Goal: Task Accomplishment & Management: Manage account settings

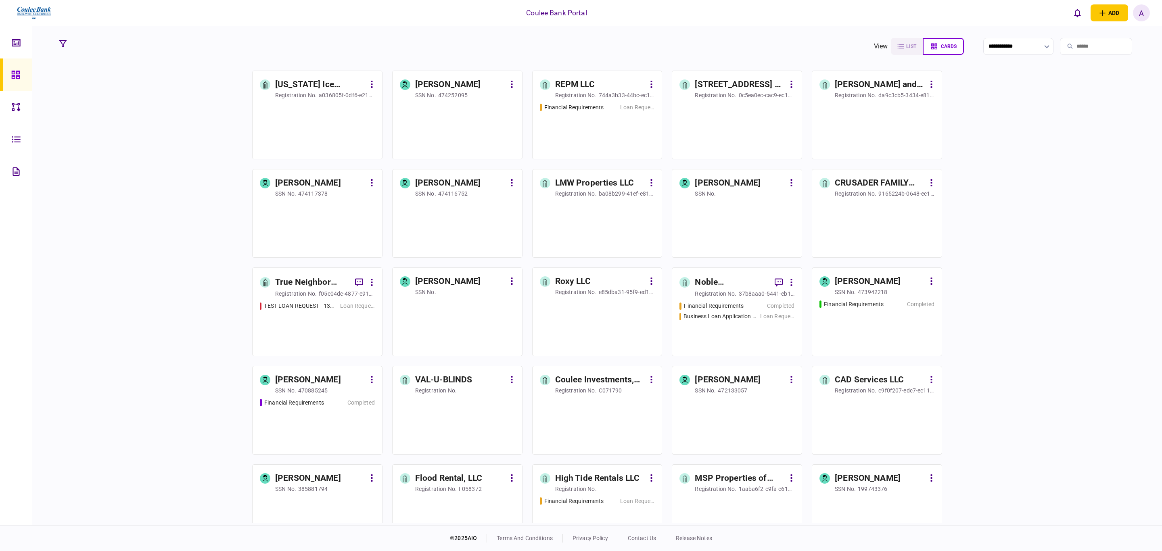
click at [1136, 8] on div "A" at bounding box center [1141, 12] width 17 height 17
click at [1109, 162] on span "Account management" at bounding box center [1106, 160] width 64 height 7
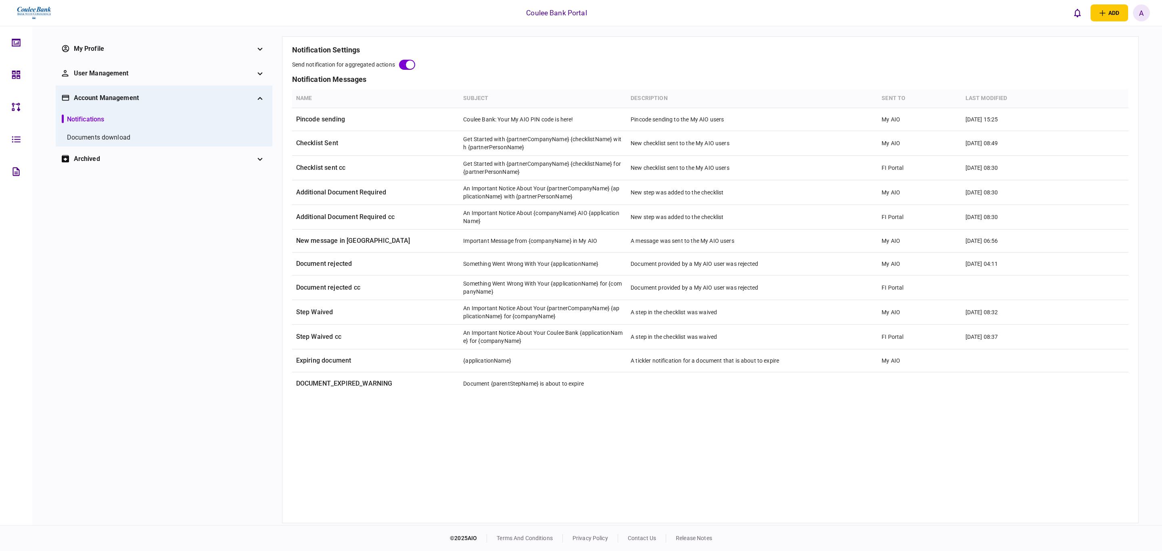
click at [99, 159] on div "archived" at bounding box center [164, 159] width 180 height 10
click at [85, 200] on div "workflows" at bounding box center [82, 199] width 31 height 10
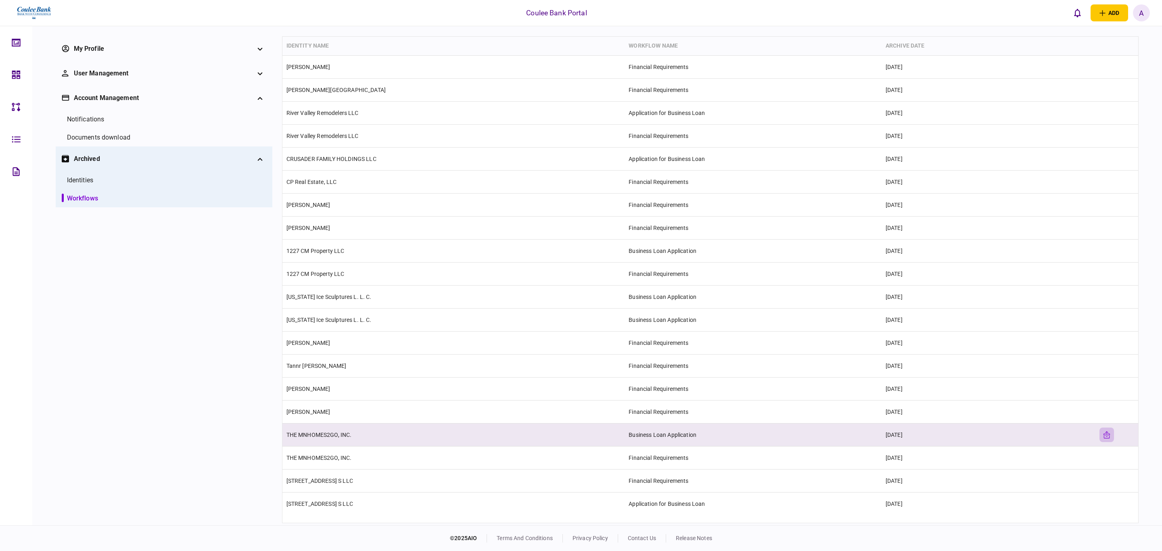
click at [1109, 437] on icon "unarchive-line" at bounding box center [1107, 435] width 8 height 8
click at [1105, 442] on button "unarchive-line" at bounding box center [1107, 435] width 15 height 15
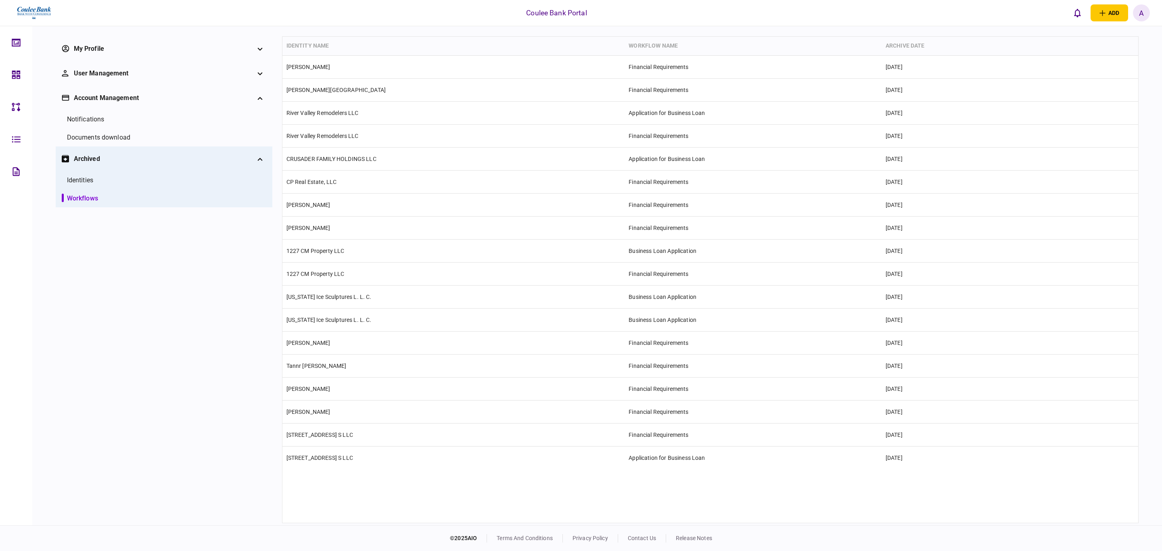
click at [72, 194] on div "workflows" at bounding box center [82, 199] width 31 height 10
click at [65, 186] on li "identities" at bounding box center [164, 180] width 205 height 18
click at [67, 194] on link "workflows" at bounding box center [80, 199] width 36 height 10
click at [74, 178] on div "identities" at bounding box center [80, 181] width 26 height 10
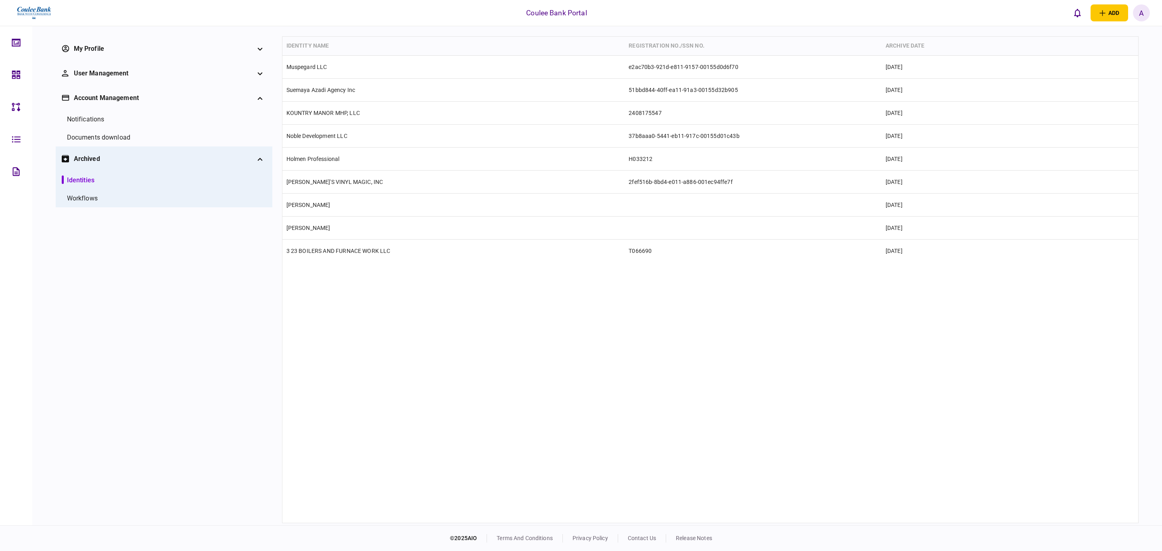
click at [78, 197] on div "workflows" at bounding box center [82, 199] width 31 height 10
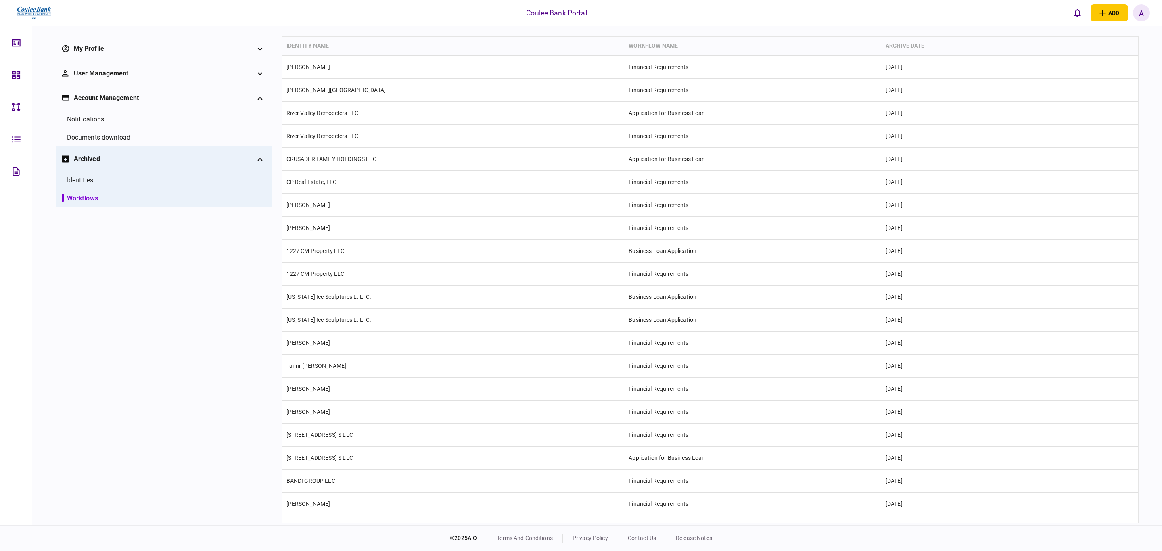
click at [13, 40] on icon at bounding box center [16, 42] width 9 height 9
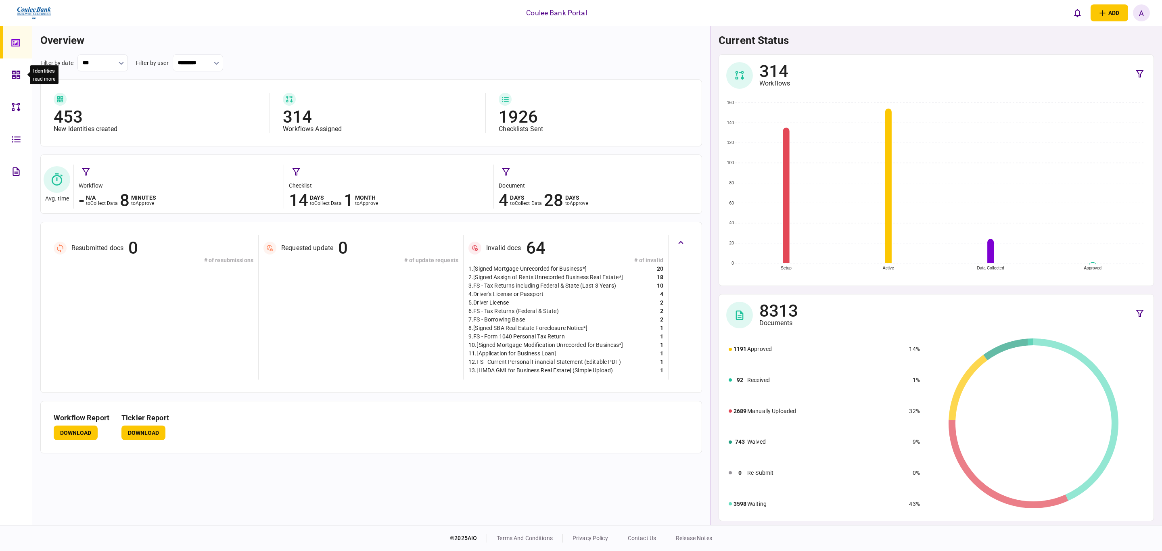
click at [13, 83] on div at bounding box center [18, 75] width 13 height 32
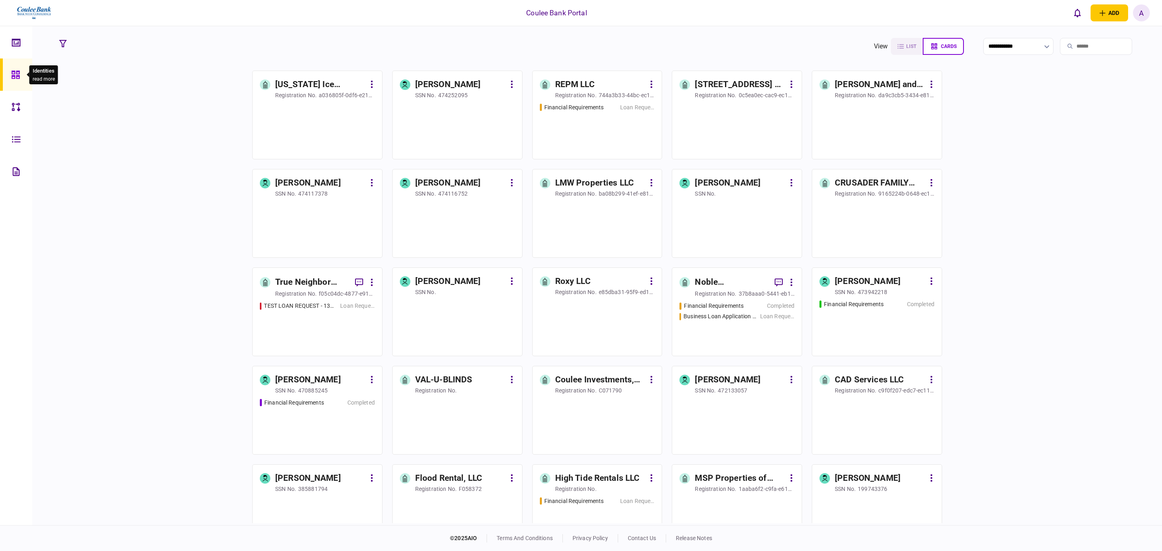
click at [1097, 45] on input "search" at bounding box center [1096, 46] width 72 height 17
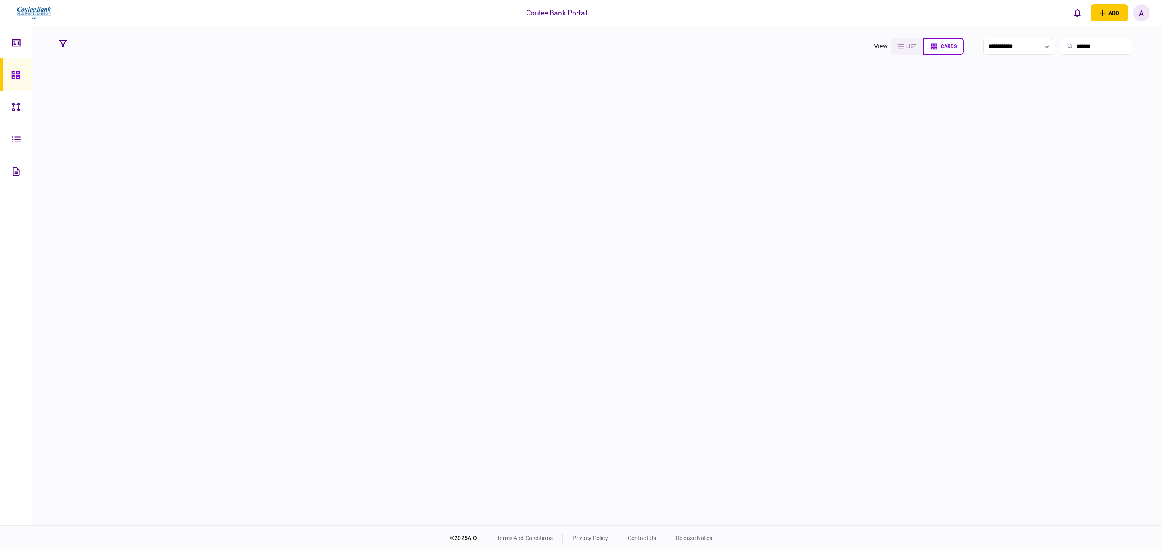
click at [1075, 45] on input "*******" at bounding box center [1096, 46] width 72 height 17
type input "******"
click at [327, 117] on div "Business Loan Application - 5131537" at bounding box center [311, 119] width 94 height 8
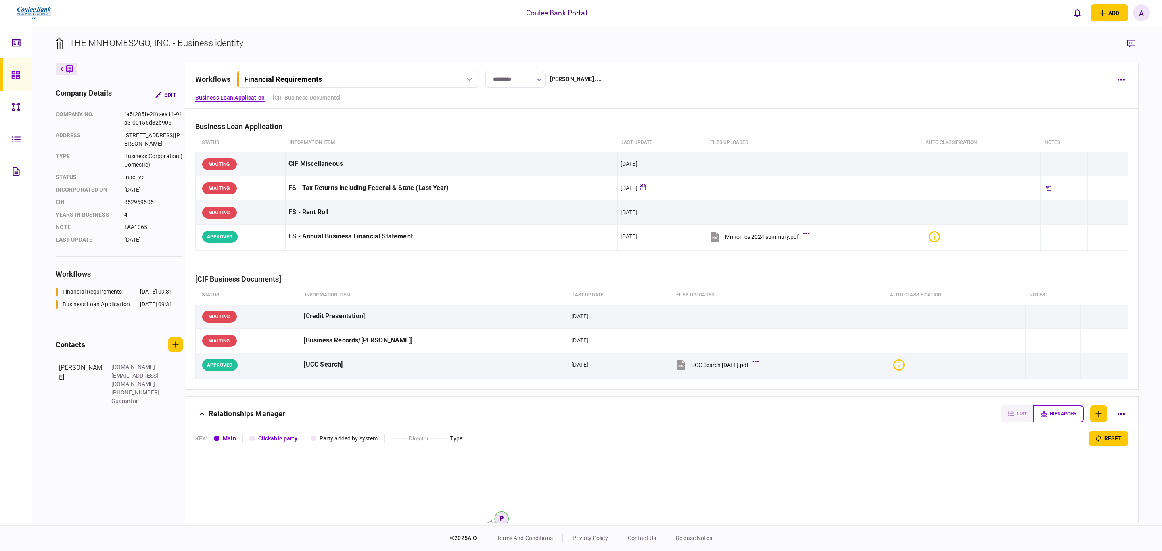
click at [459, 77] on div "Financial Requirements" at bounding box center [357, 79] width 236 height 8
click at [395, 110] on link "Business Loan Application - 5131537 [DATE] 09:31" at bounding box center [359, 113] width 232 height 17
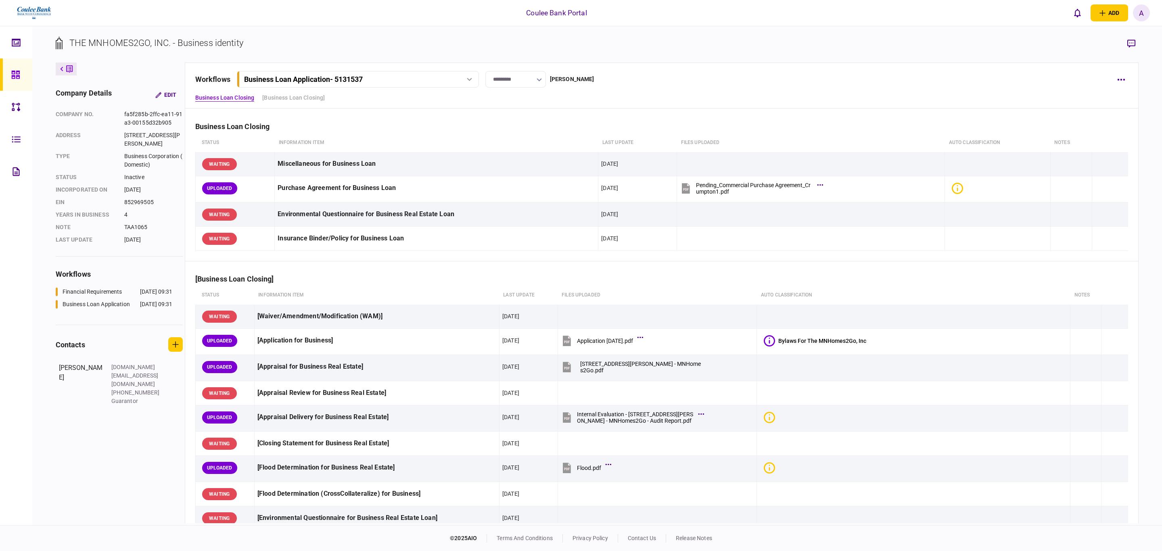
click at [1138, 8] on div "A" at bounding box center [1141, 12] width 17 height 17
click at [1107, 143] on span "User management" at bounding box center [1100, 145] width 53 height 7
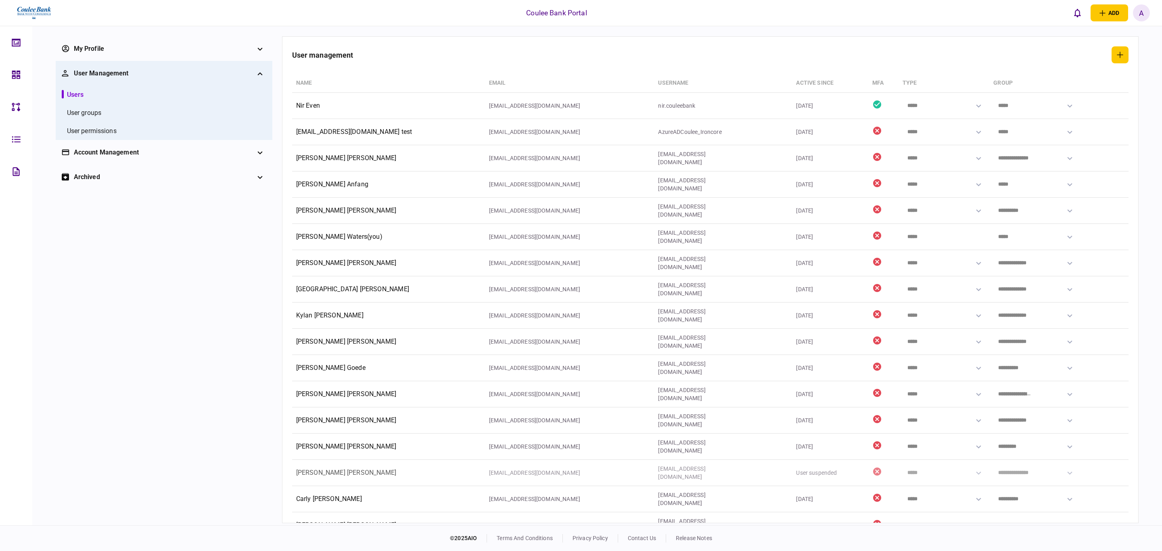
click at [204, 176] on div "archived" at bounding box center [164, 177] width 180 height 10
click at [92, 217] on div "workflows" at bounding box center [82, 217] width 31 height 10
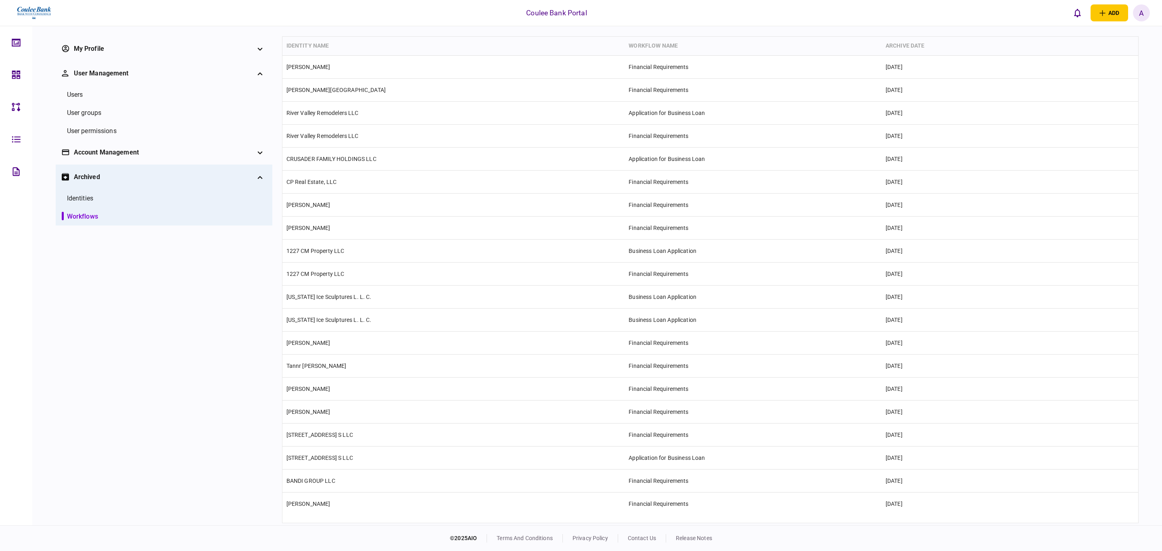
click at [1138, 8] on div "A" at bounding box center [1141, 12] width 17 height 17
click at [1096, 146] on span "User management" at bounding box center [1100, 145] width 53 height 7
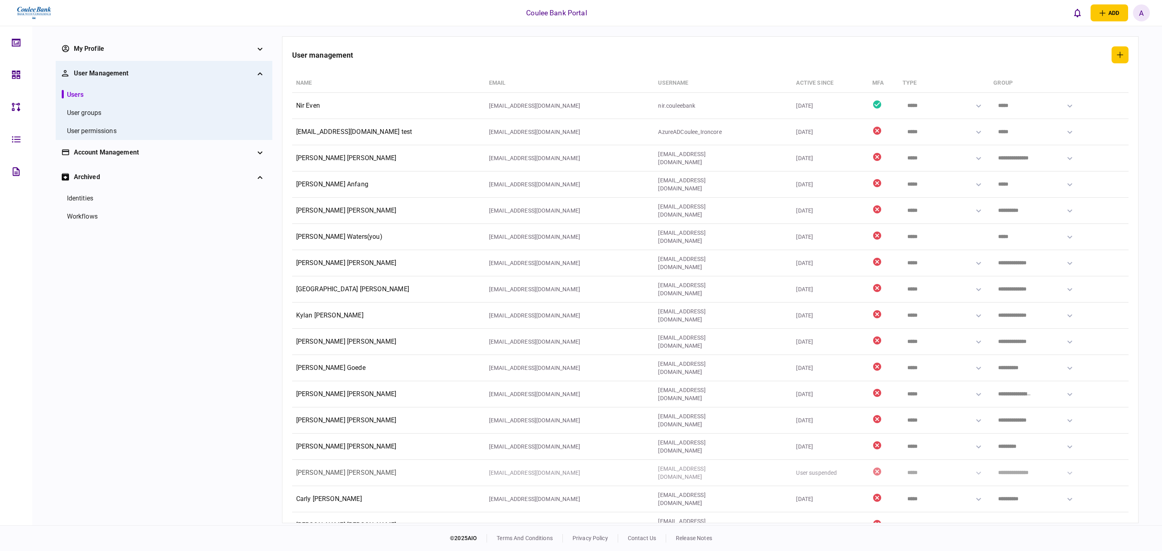
click at [80, 212] on div "workflows" at bounding box center [82, 217] width 31 height 10
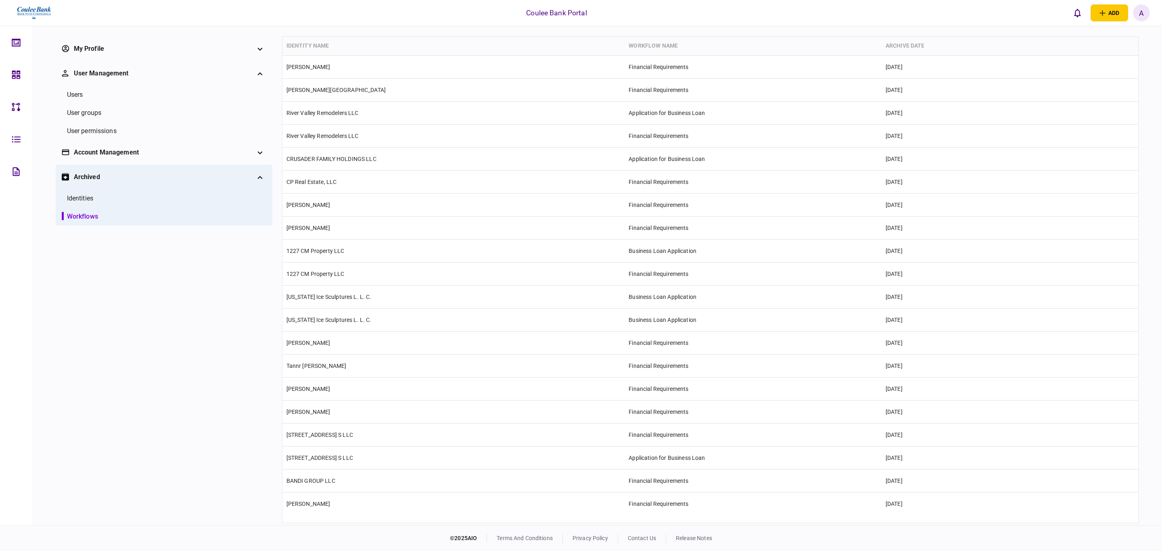
click at [739, 11] on div "Coulee Bank Portal add business identity individual identity A A [PERSON_NAME] …" at bounding box center [581, 13] width 1162 height 26
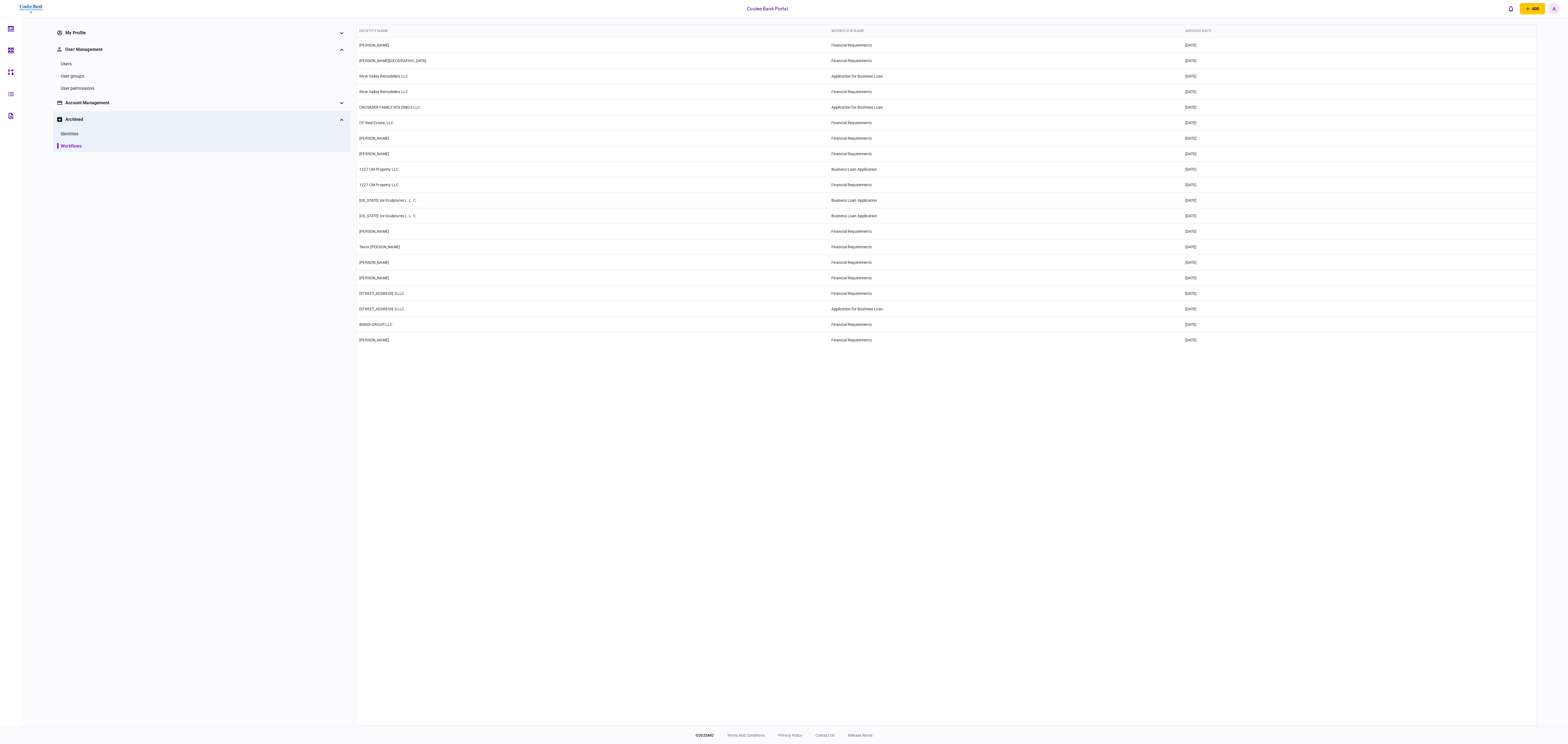
click at [784, 372] on div "Identity name Workflow name archive date [PERSON_NAME] Financial Requirements […" at bounding box center [946, 375] width 1180 height 700
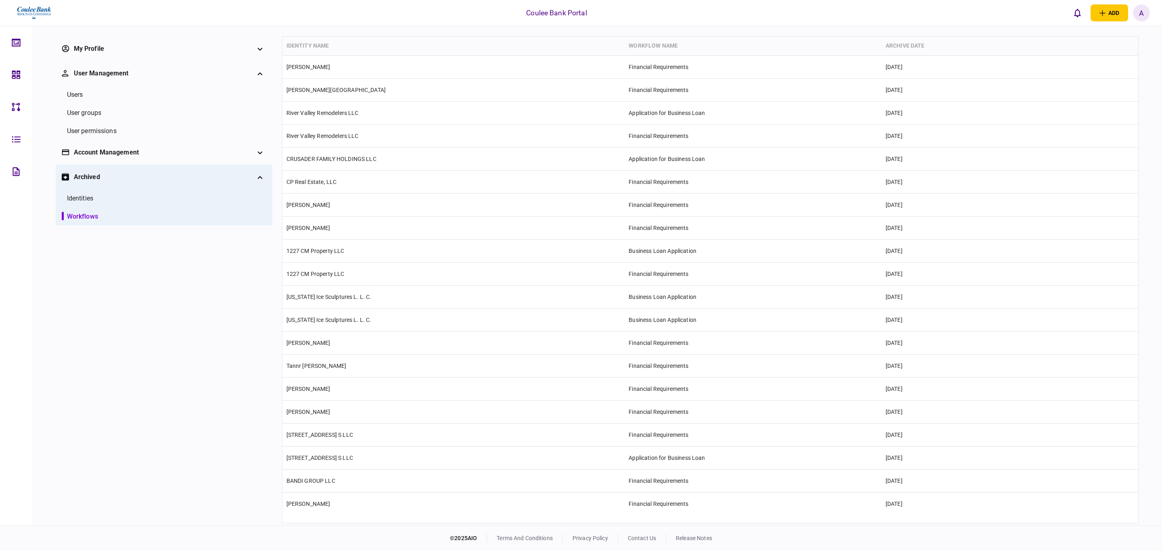
click at [905, 47] on th "archive date" at bounding box center [989, 46] width 214 height 19
click at [908, 45] on th "archive date" at bounding box center [989, 46] width 214 height 19
